Goal: Task Accomplishment & Management: Complete application form

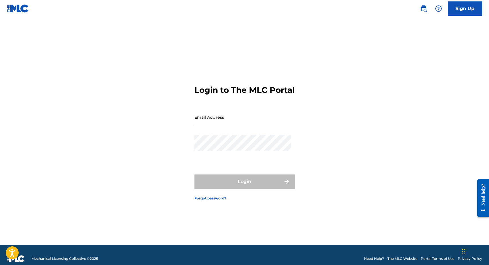
click at [221, 132] on div "Email Address" at bounding box center [243, 122] width 97 height 26
click at [223, 135] on div "Email Address" at bounding box center [243, 122] width 97 height 26
click at [222, 124] on input "Email Address" at bounding box center [243, 117] width 97 height 16
type input "[PERSON_NAME][EMAIL_ADDRESS][DOMAIN_NAME]"
click at [222, 158] on div "Password" at bounding box center [243, 148] width 97 height 26
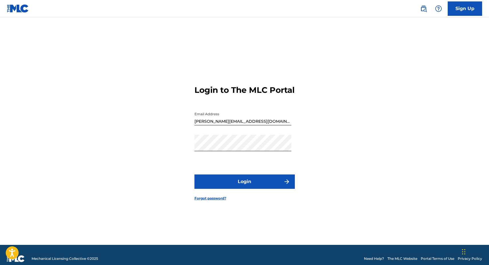
click at [223, 187] on button "Login" at bounding box center [245, 181] width 100 height 14
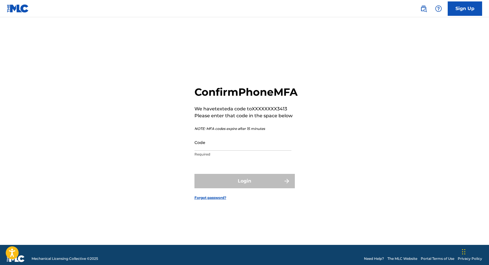
click at [221, 150] on input "Code" at bounding box center [243, 142] width 97 height 16
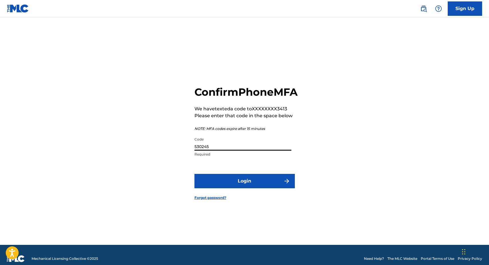
type input "530245"
click at [221, 186] on button "Login" at bounding box center [245, 181] width 100 height 14
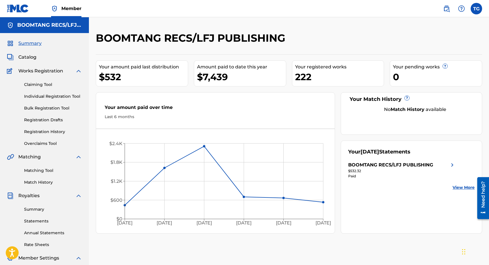
click at [28, 58] on span "Catalog" at bounding box center [27, 57] width 18 height 7
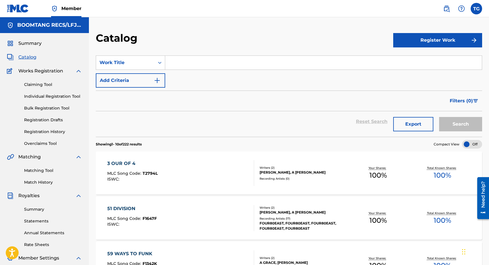
click at [180, 61] on input "Search Form" at bounding box center [323, 63] width 317 height 14
type input "come on home"
click at [439, 117] on button "Search" at bounding box center [460, 124] width 43 height 14
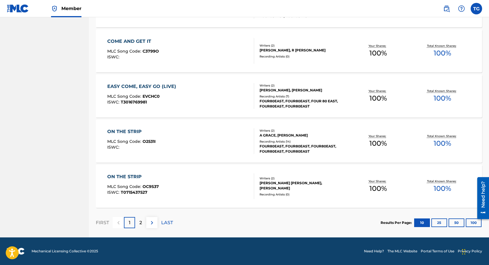
scroll to position [387, 0]
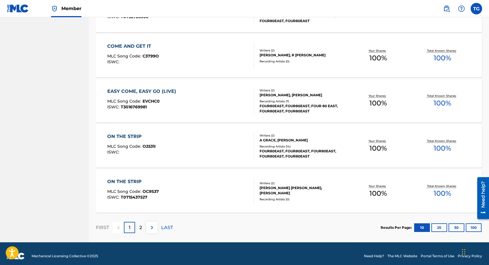
click at [143, 231] on div "2" at bounding box center [140, 227] width 11 height 11
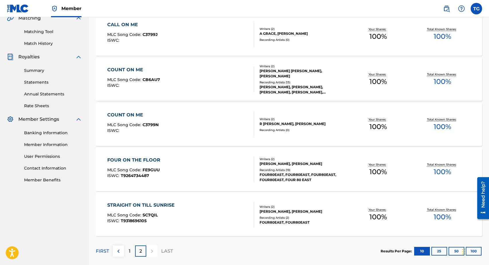
scroll to position [167, 0]
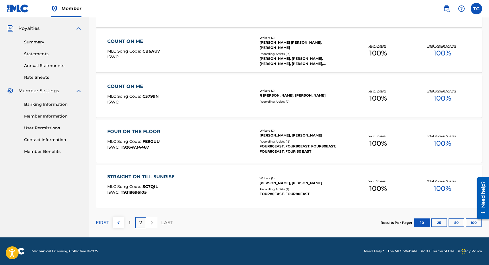
click at [158, 176] on div "STRAIGHT ON TILL SUNRISE" at bounding box center [142, 176] width 70 height 7
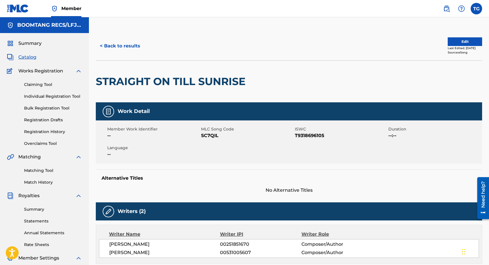
click at [119, 46] on button "< Back to results" at bounding box center [120, 46] width 49 height 14
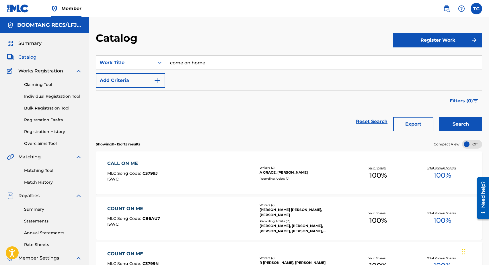
click at [425, 40] on button "Register Work" at bounding box center [438, 40] width 89 height 14
drag, startPoint x: 211, startPoint y: 65, endPoint x: 163, endPoint y: 63, distance: 47.7
click at [163, 63] on div "SearchWithCriteriab3fc06dc-11e2-475c-9d50-9d3713aa0a73 Work Title come on home" at bounding box center [289, 62] width 387 height 14
type input "Sea To Sky"
click at [408, 61] on link "Individual" at bounding box center [438, 59] width 89 height 14
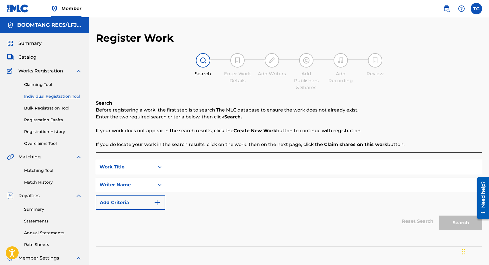
click at [189, 171] on input "Search Form" at bounding box center [323, 167] width 317 height 14
type input "Sea To Sky"
click at [190, 187] on input "Search Form" at bounding box center [323, 185] width 317 height 14
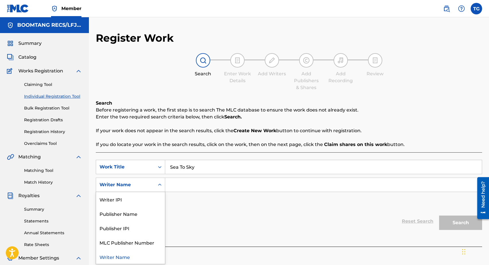
click at [160, 185] on icon "Search Form" at bounding box center [160, 185] width 6 height 6
click at [139, 202] on div "Writer IPI" at bounding box center [130, 199] width 69 height 14
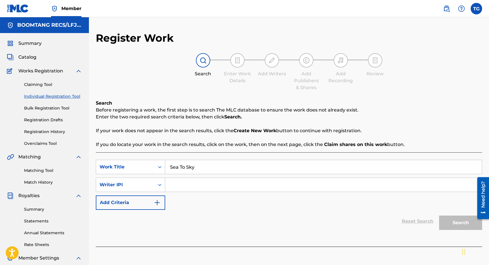
click at [182, 186] on input "Search Form" at bounding box center [323, 185] width 317 height 14
type input "[PERSON_NAME] [PERSON_NAME]"
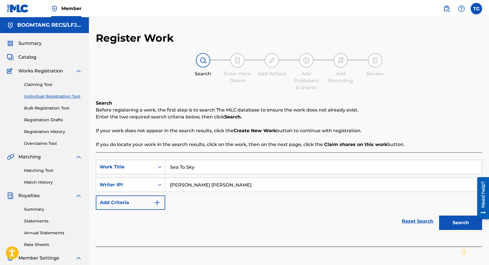
click at [158, 202] on img "Search Form" at bounding box center [157, 202] width 7 height 7
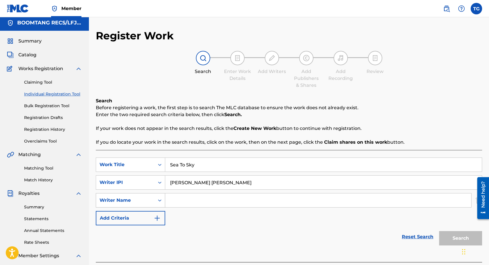
click at [160, 202] on icon "Search Form" at bounding box center [160, 200] width 6 height 6
click at [189, 198] on input "Search Form" at bounding box center [318, 200] width 306 height 14
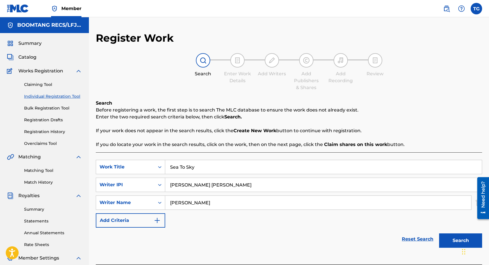
type input "[PERSON_NAME]"
click at [404, 239] on link "Reset Search" at bounding box center [417, 238] width 37 height 13
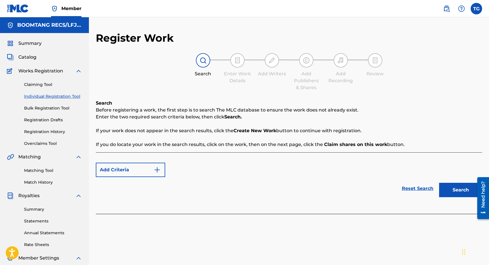
click at [30, 56] on span "Catalog" at bounding box center [27, 57] width 18 height 7
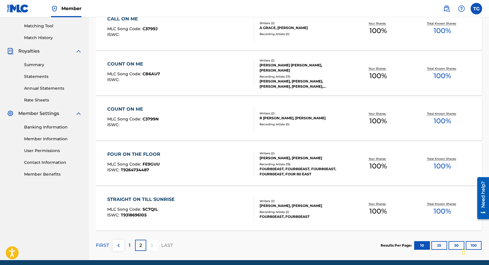
scroll to position [167, 0]
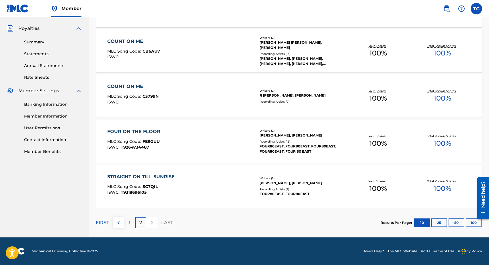
click at [139, 178] on div "STRAIGHT ON TILL SUNRISE" at bounding box center [142, 176] width 70 height 7
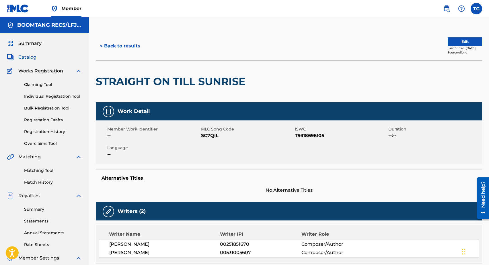
click at [128, 48] on button "< Back to results" at bounding box center [120, 46] width 49 height 14
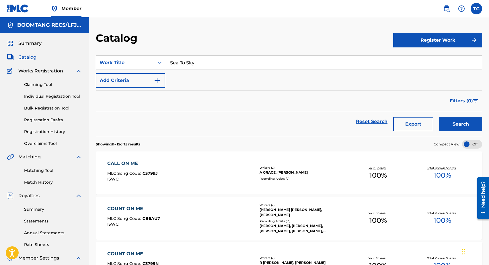
click at [429, 34] on button "Register Work" at bounding box center [438, 40] width 89 height 14
click at [418, 59] on link "Individual" at bounding box center [438, 59] width 89 height 14
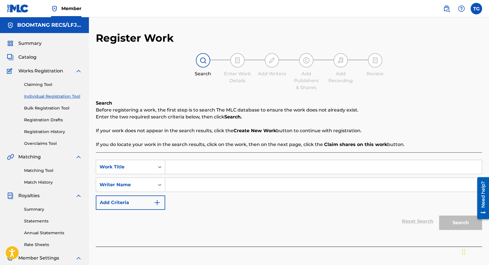
click at [187, 168] on input "Search Form" at bounding box center [323, 167] width 317 height 14
type input "Sea To Sky"
click at [187, 188] on input "Search Form" at bounding box center [323, 185] width 317 height 14
type input "[PERSON_NAME]"
click at [157, 205] on img "Search Form" at bounding box center [157, 202] width 7 height 7
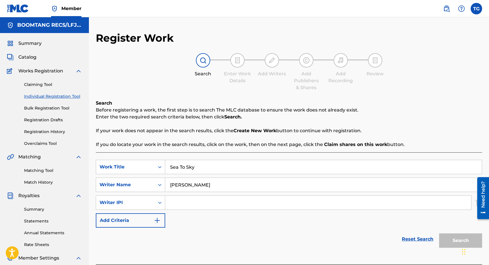
click at [179, 203] on input "Search Form" at bounding box center [318, 202] width 306 height 14
type input "00531005607"
click at [159, 220] on img "Search Form" at bounding box center [157, 220] width 7 height 7
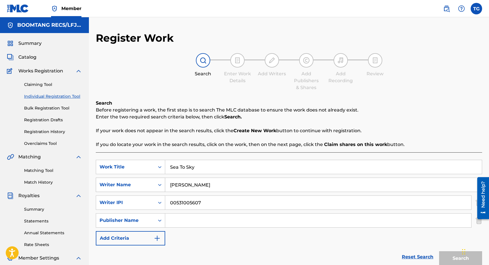
click at [160, 185] on icon "Search Form" at bounding box center [160, 185] width 6 height 6
click at [206, 252] on div "Reset Search Search" at bounding box center [289, 256] width 387 height 23
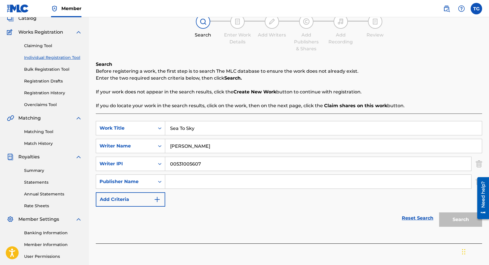
scroll to position [58, 0]
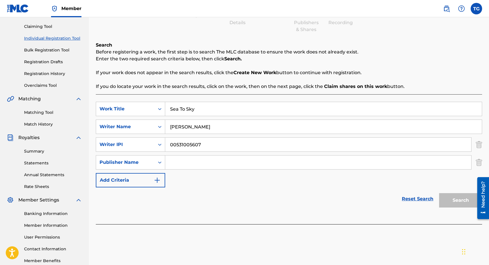
click at [158, 181] on img "Search Form" at bounding box center [157, 180] width 7 height 7
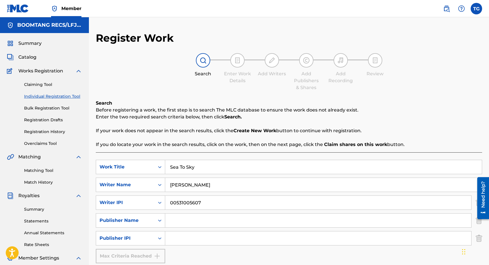
scroll to position [91, 0]
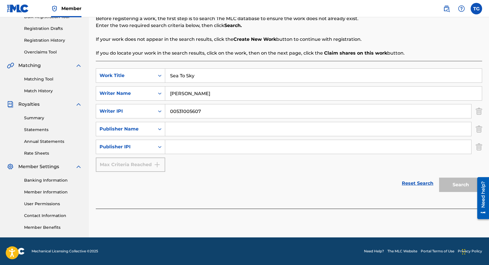
click at [410, 183] on link "Reset Search" at bounding box center [417, 183] width 37 height 13
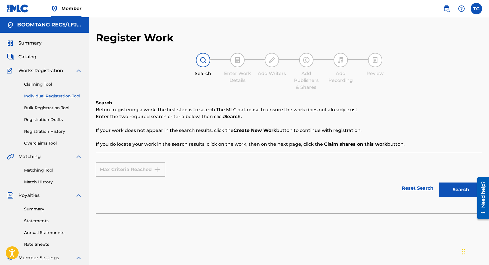
scroll to position [0, 0]
click at [31, 58] on span "Catalog" at bounding box center [27, 57] width 18 height 7
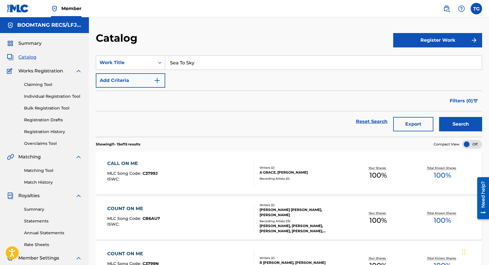
click at [31, 58] on span "Catalog" at bounding box center [27, 57] width 18 height 7
click at [407, 42] on button "Register Work" at bounding box center [438, 40] width 89 height 14
click at [413, 58] on link "Individual" at bounding box center [438, 59] width 89 height 14
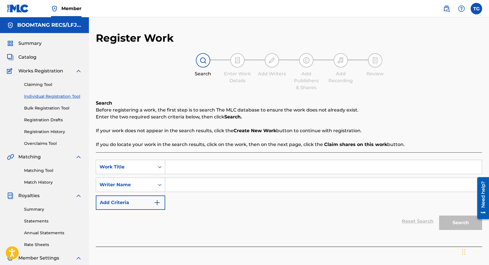
click at [173, 165] on input "Search Form" at bounding box center [323, 167] width 317 height 14
click at [197, 217] on div "Reset Search Search" at bounding box center [289, 221] width 387 height 23
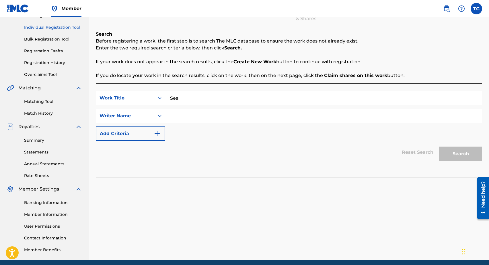
scroll to position [91, 0]
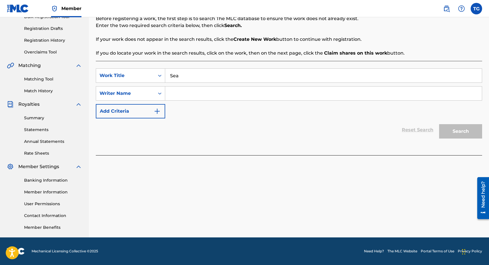
click at [198, 71] on input "Sea" at bounding box center [323, 76] width 317 height 14
click at [196, 78] on input "Sea" at bounding box center [323, 76] width 317 height 14
type input "Sea To Sky"
click at [373, 144] on div "SearchWithCriteriaaf827c2a-942b-4c34-b12c-401f97c17a26 Work Title Sea To Sky Se…" at bounding box center [289, 108] width 387 height 94
click at [180, 94] on input "Search Form" at bounding box center [323, 93] width 317 height 14
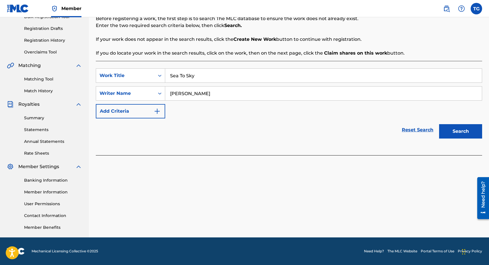
type input "[PERSON_NAME]"
click at [448, 131] on button "Search" at bounding box center [460, 131] width 43 height 14
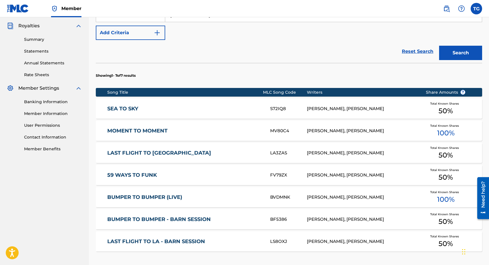
scroll to position [177, 0]
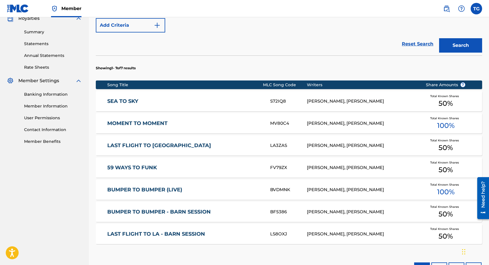
click at [126, 101] on link "SEA TO SKY" at bounding box center [184, 101] width 155 height 7
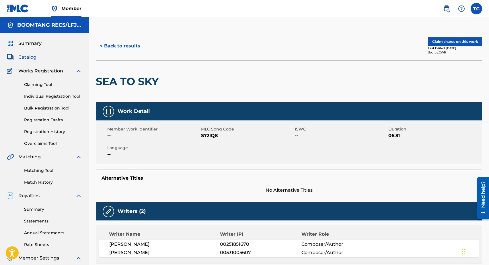
click at [27, 58] on span "Catalog" at bounding box center [27, 57] width 18 height 7
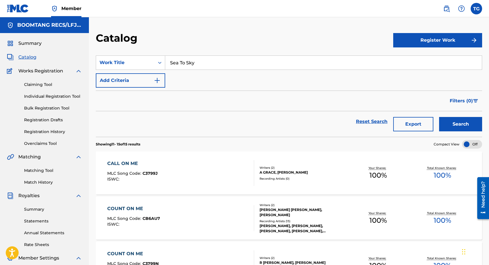
click at [440, 40] on button "Register Work" at bounding box center [438, 40] width 89 height 14
click at [423, 55] on link "Individual" at bounding box center [438, 59] width 89 height 14
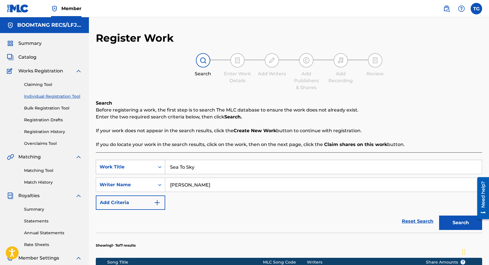
drag, startPoint x: 203, startPoint y: 166, endPoint x: 151, endPoint y: 167, distance: 52.2
click at [151, 167] on div "SearchWithCriteriaaf827c2a-942b-4c34-b12c-401f97c17a26 Work Title Sea To Sky" at bounding box center [289, 167] width 387 height 14
type input "Come On Home"
click at [460, 224] on button "Search" at bounding box center [460, 222] width 43 height 14
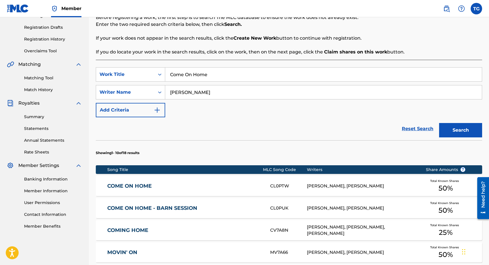
scroll to position [128, 0]
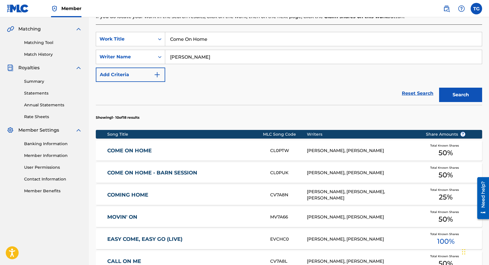
click at [136, 152] on link "COME ON HOME" at bounding box center [184, 150] width 155 height 7
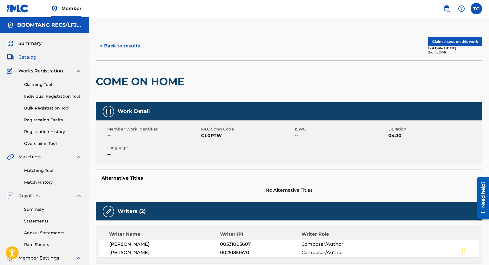
click at [477, 13] on label at bounding box center [476, 8] width 11 height 11
click at [477, 9] on input "TG [PERSON_NAME] [PERSON_NAME][EMAIL_ADDRESS][DOMAIN_NAME] Notification Prefere…" at bounding box center [477, 9] width 0 height 0
click at [421, 83] on p "Log out" at bounding box center [420, 81] width 13 height 5
click at [477, 9] on input "TG [PERSON_NAME] [PERSON_NAME][EMAIL_ADDRESS][DOMAIN_NAME] Notification Prefere…" at bounding box center [477, 9] width 0 height 0
